Goal: Task Accomplishment & Management: Manage account settings

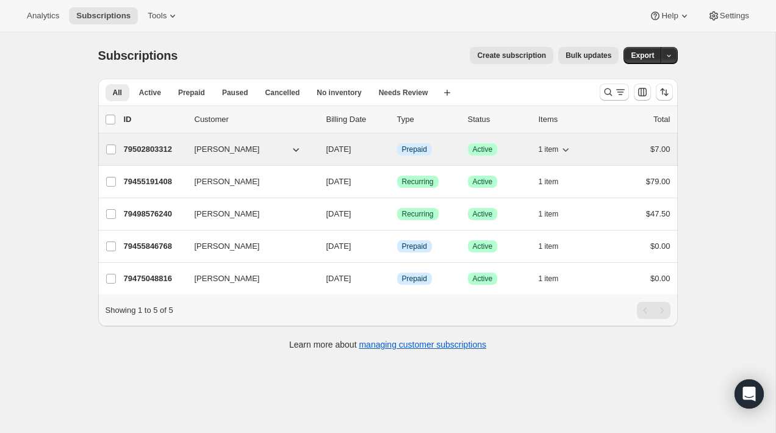
click at [283, 146] on button "[PERSON_NAME]" at bounding box center [248, 150] width 122 height 20
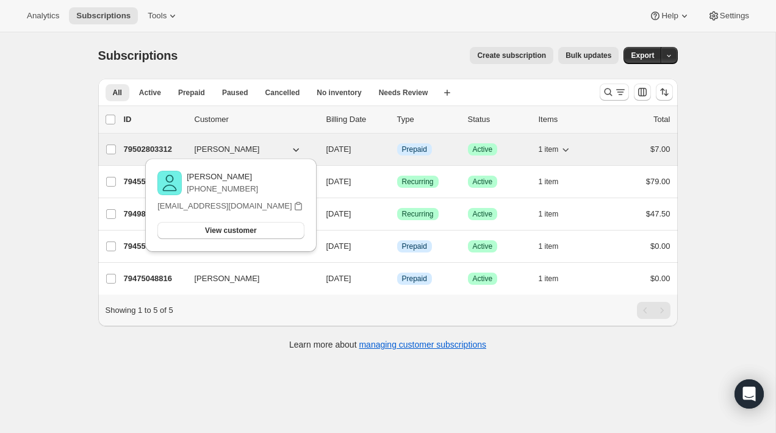
click at [317, 147] on div "79502803312 [PERSON_NAME] [DATE] Info Prepaid Success Active 1 item $7.00" at bounding box center [397, 149] width 547 height 17
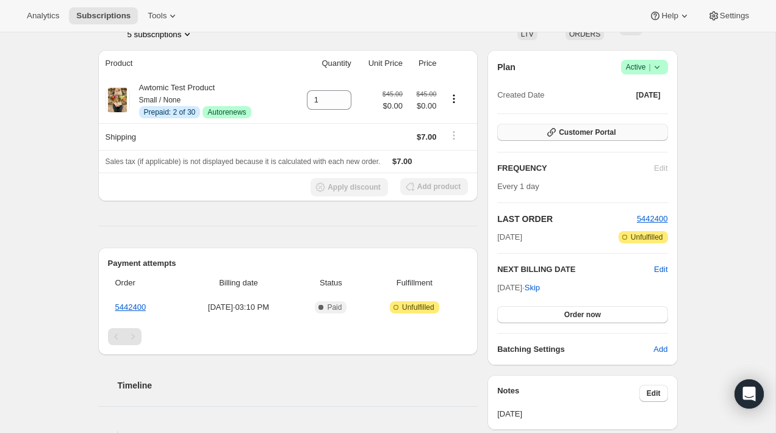
scroll to position [96, 0]
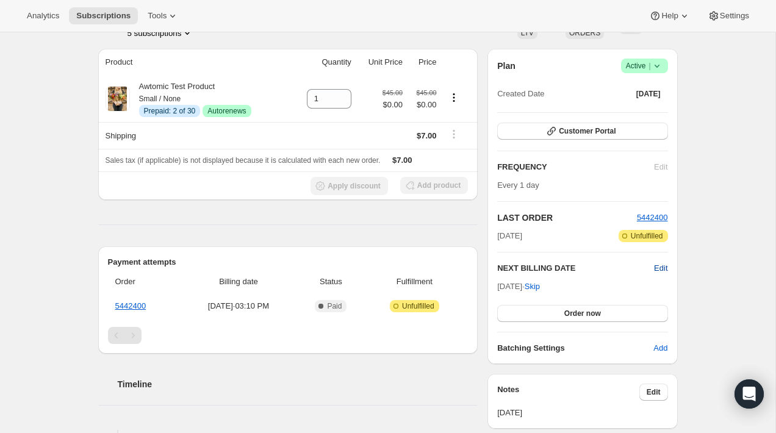
click at [664, 267] on span "Edit" at bounding box center [660, 268] width 13 height 12
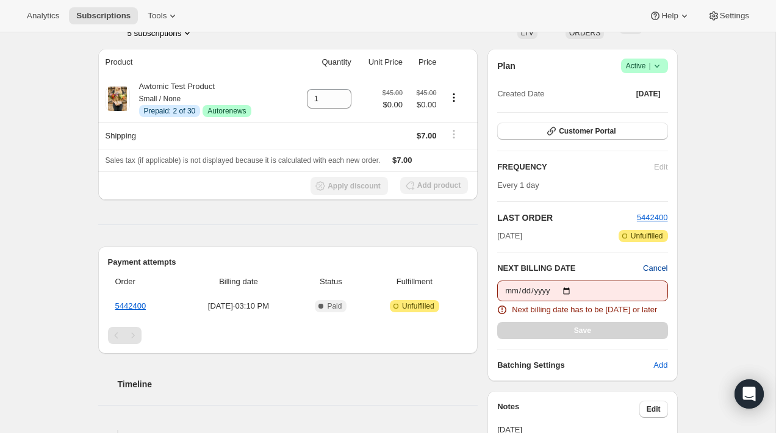
click at [664, 267] on span "Cancel" at bounding box center [655, 268] width 24 height 12
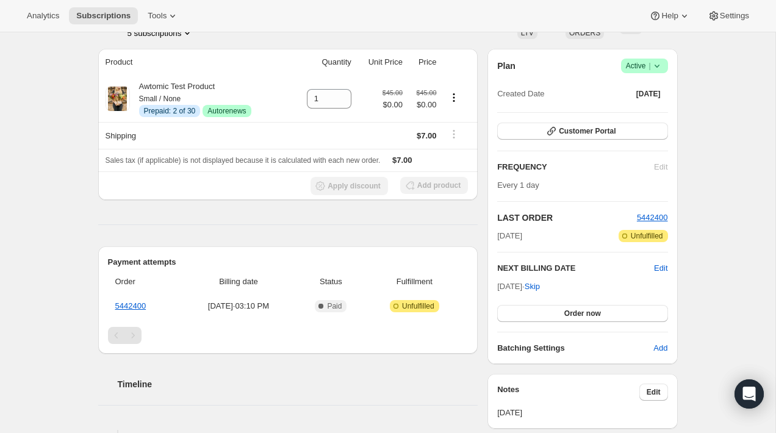
click at [696, 266] on div "Subscription #79502803312. This page is ready Subscription #79502803312 Info Pr…" at bounding box center [388, 350] width 776 height 827
click at [128, 182] on div "Apply discount Add product" at bounding box center [289, 186] width 366 height 18
click at [85, 192] on div "Subscription #79502803312. This page is ready Subscription #79502803312 Info Pr…" at bounding box center [388, 350] width 609 height 827
click at [663, 267] on span "Edit" at bounding box center [660, 268] width 13 height 12
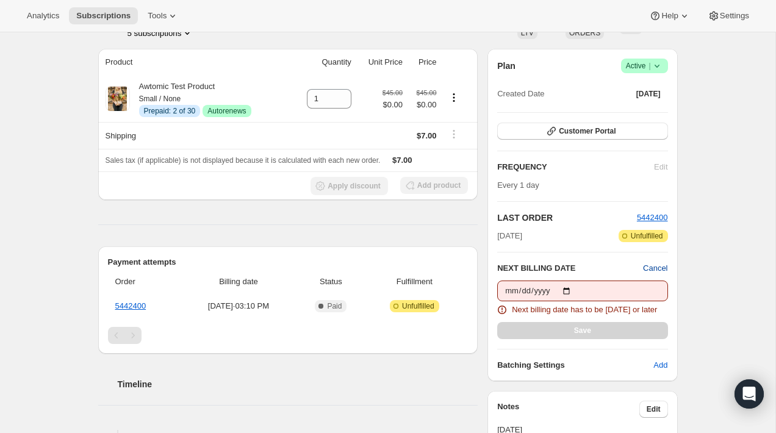
click at [663, 269] on span "Cancel" at bounding box center [655, 268] width 24 height 12
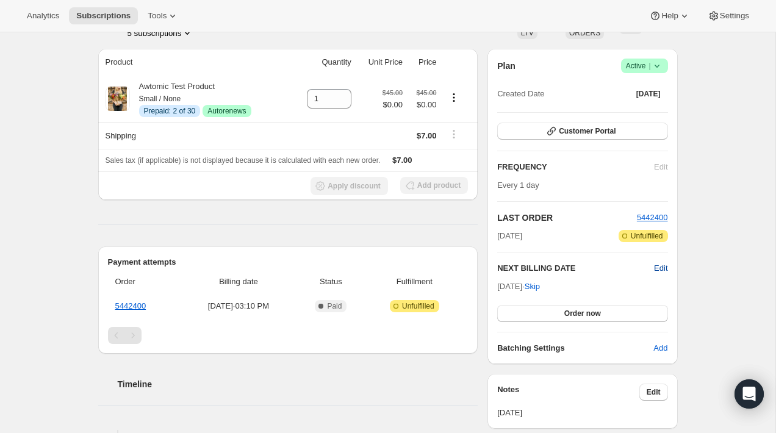
click at [665, 264] on span "Edit" at bounding box center [660, 268] width 13 height 12
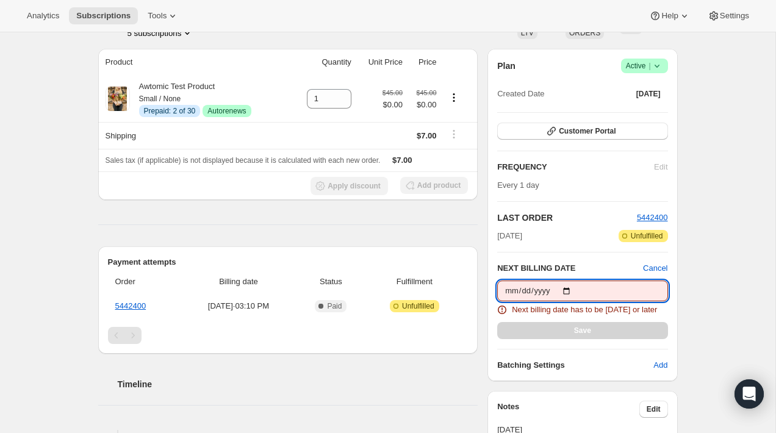
click at [570, 291] on input "[DATE]" at bounding box center [582, 291] width 170 height 21
type input "[DATE]"
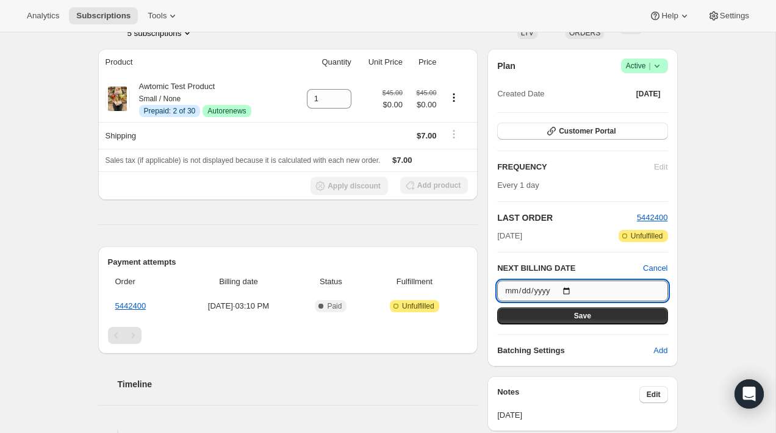
click at [573, 291] on input "[DATE]" at bounding box center [582, 291] width 170 height 21
click at [718, 265] on div "Subscription #79502803312. This page is ready Subscription #79502803312 Info Pr…" at bounding box center [388, 351] width 776 height 829
click at [655, 268] on span "Cancel" at bounding box center [655, 268] width 24 height 12
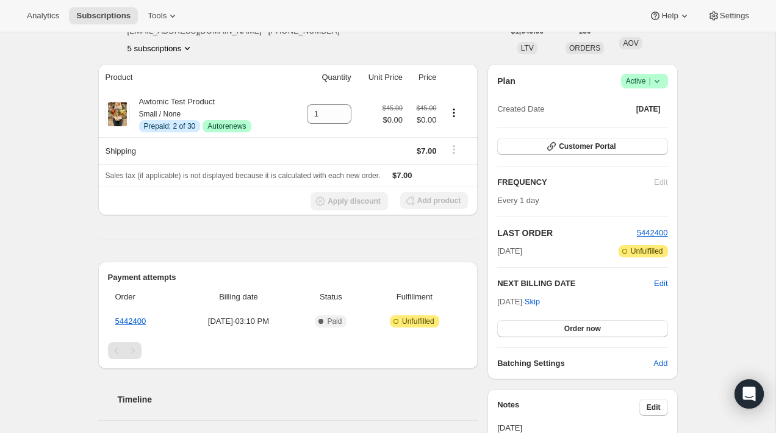
scroll to position [0, 0]
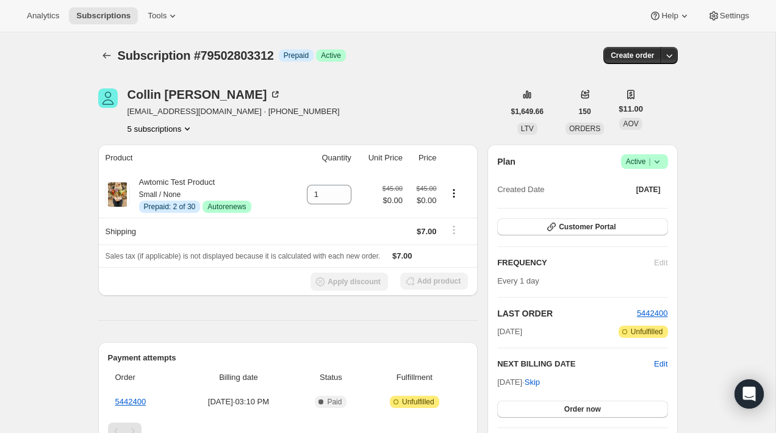
click at [110, 54] on icon "Subscriptions" at bounding box center [107, 55] width 12 height 12
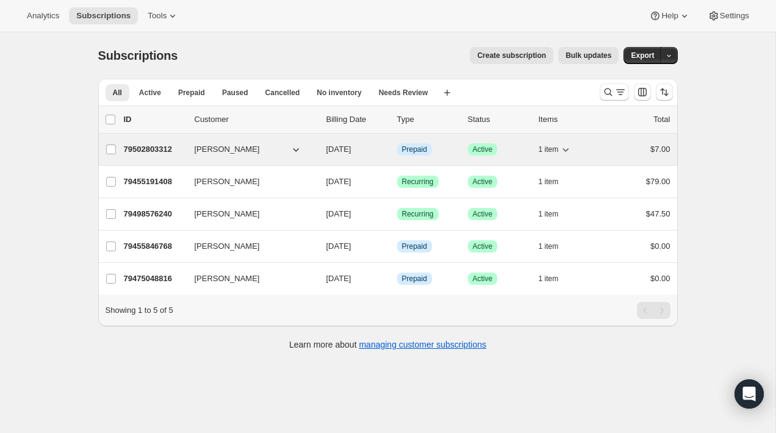
click at [184, 141] on div "79502803312 [PERSON_NAME] [DATE] Info Prepaid Success Active 1 item $7.00" at bounding box center [397, 149] width 547 height 17
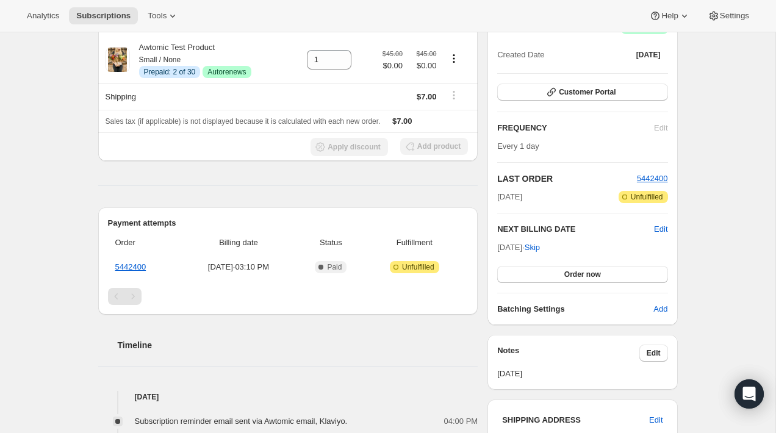
scroll to position [134, 0]
drag, startPoint x: 541, startPoint y: 147, endPoint x: 490, endPoint y: 131, distance: 54.3
click at [490, 131] on div "Plan Success Active | Created Date [DATE] Customer Portal FREQUENCY Edit Every …" at bounding box center [583, 168] width 190 height 316
click at [383, 198] on div "Product Quantity Unit Price Price Awtomic Test Product Small / None Info Prepai…" at bounding box center [288, 251] width 380 height 482
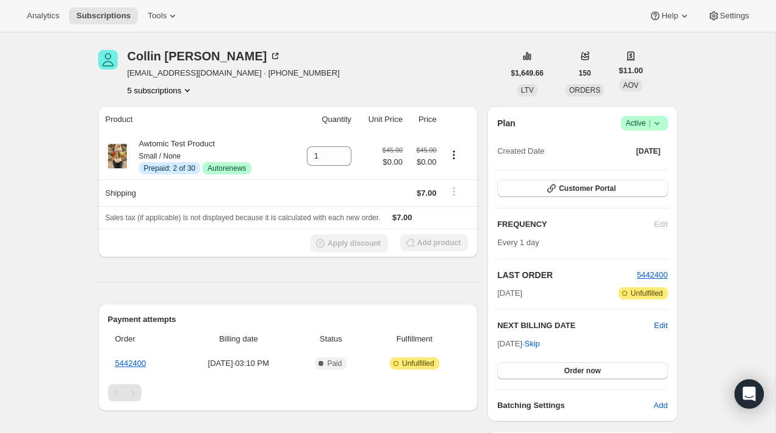
scroll to position [0, 0]
